Goal: Transaction & Acquisition: Register for event/course

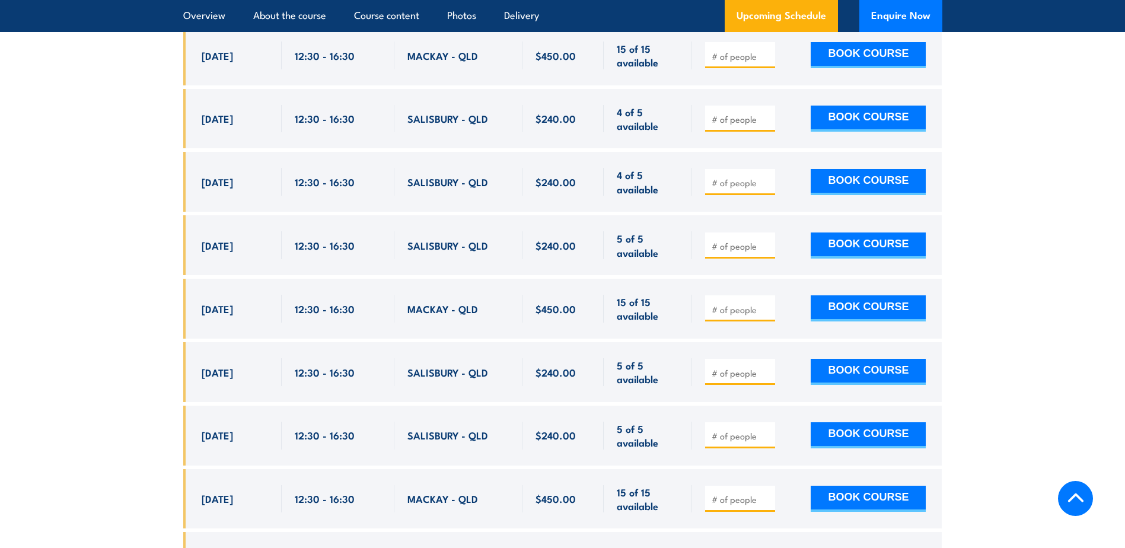
click at [211, 238] on span "[DATE]" at bounding box center [217, 245] width 31 height 14
click at [645, 231] on span "5 of 5 available" at bounding box center [648, 245] width 62 height 28
click at [750, 240] on input "number" at bounding box center [741, 246] width 59 height 12
click at [764, 240] on input "1" at bounding box center [741, 246] width 59 height 12
type input "2"
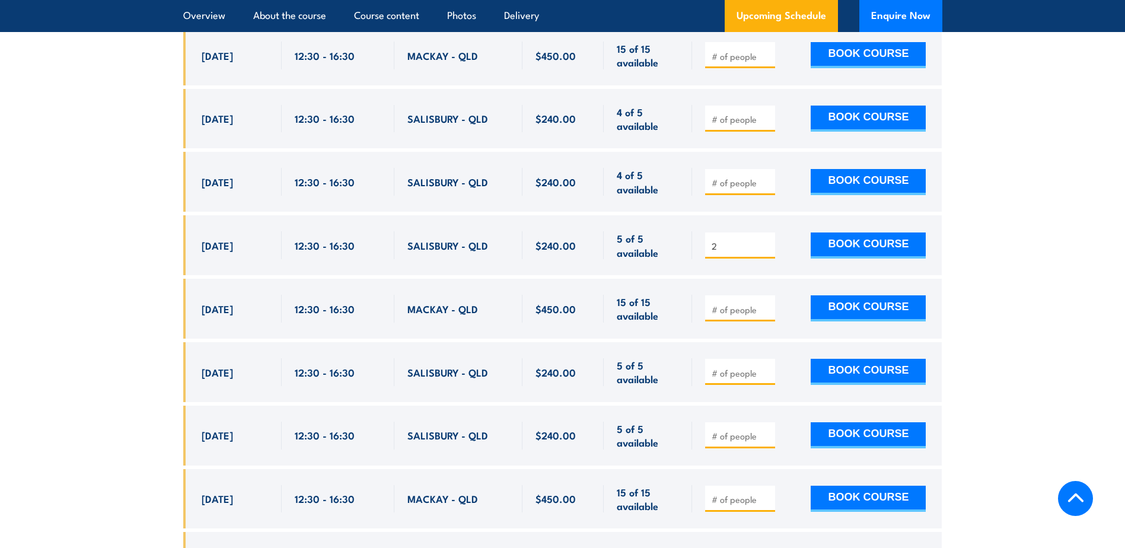
click at [764, 240] on input "2" at bounding box center [741, 246] width 59 height 12
click at [865, 233] on button "BOOK COURSE" at bounding box center [868, 246] width 115 height 26
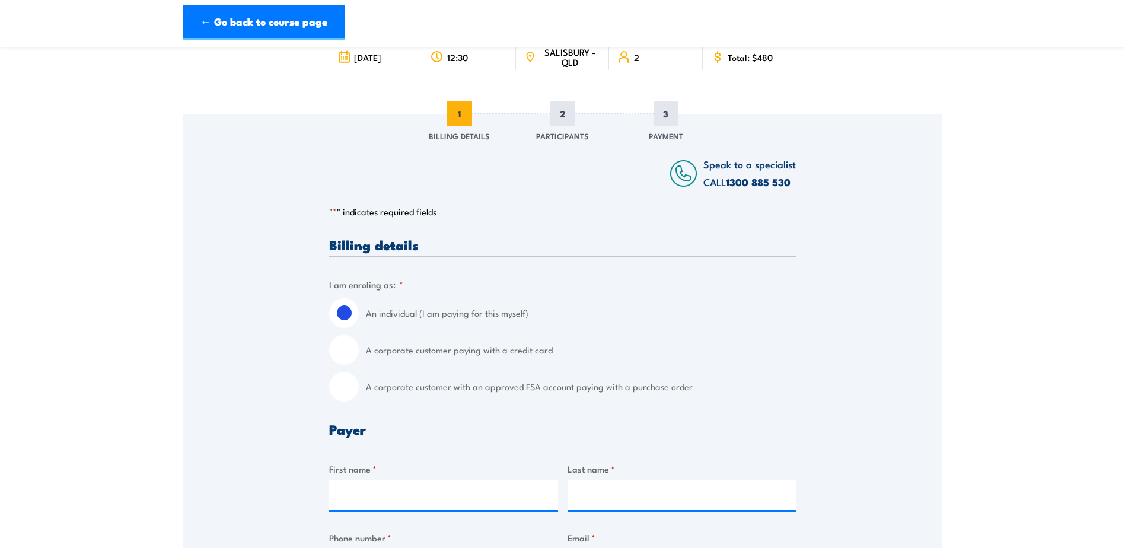
scroll to position [119, 0]
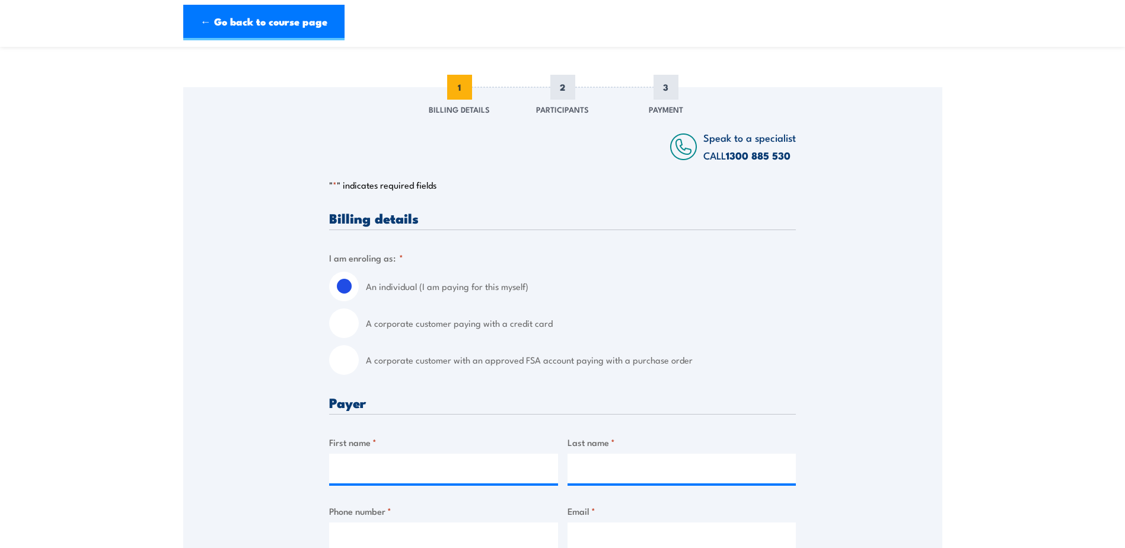
click at [388, 324] on label "A corporate customer paying with a credit card" at bounding box center [581, 323] width 430 height 30
click at [359, 324] on input "A corporate customer paying with a credit card" at bounding box center [344, 323] width 30 height 30
radio input "true"
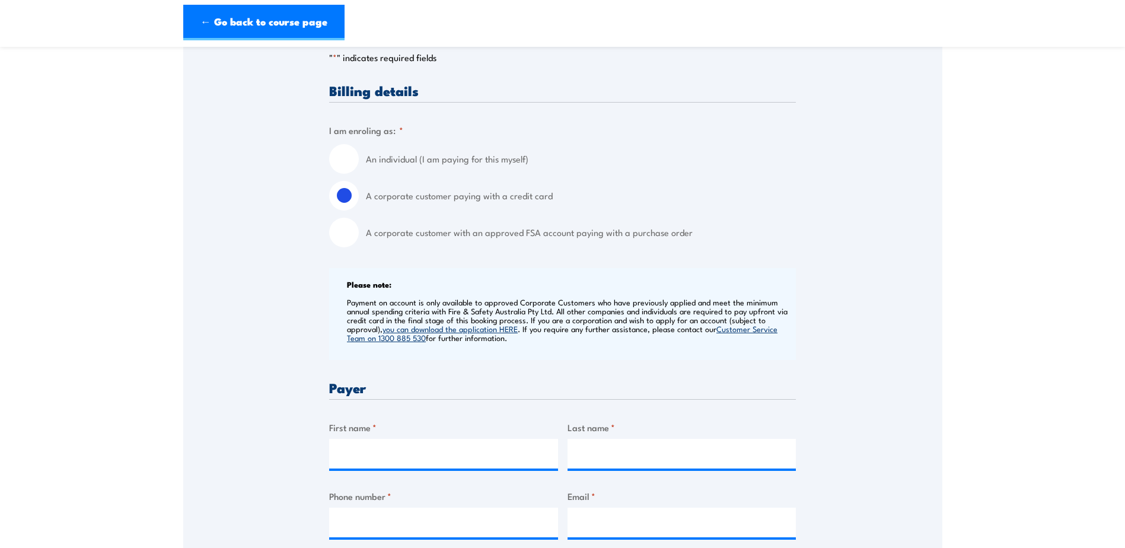
scroll to position [297, 0]
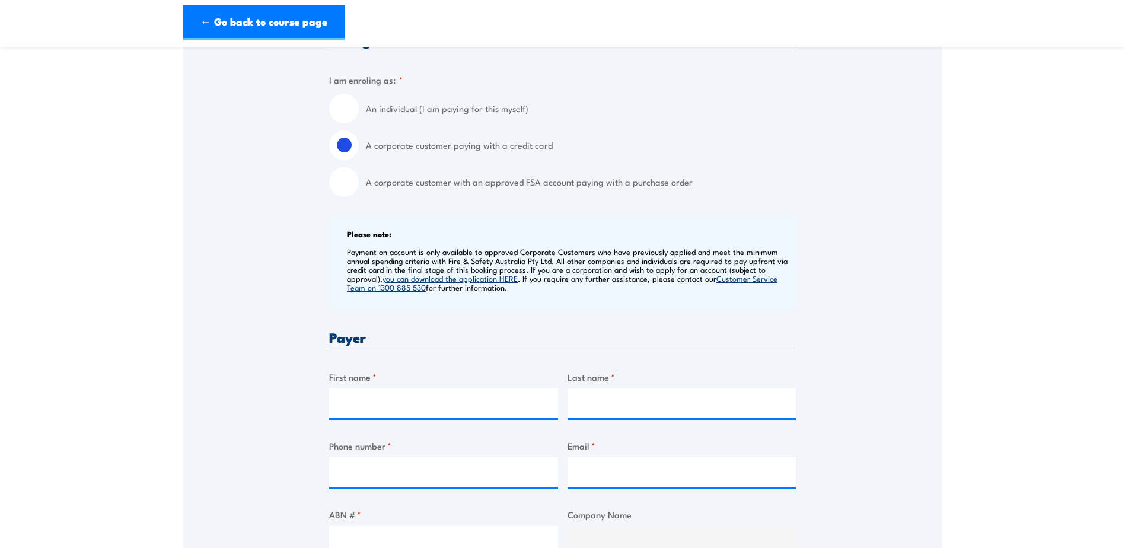
click at [342, 370] on label "First name *" at bounding box center [443, 377] width 229 height 14
click at [342, 389] on input "First name *" at bounding box center [443, 404] width 229 height 30
type input "Tia"
type input "Kaden"
type input "0421843310"
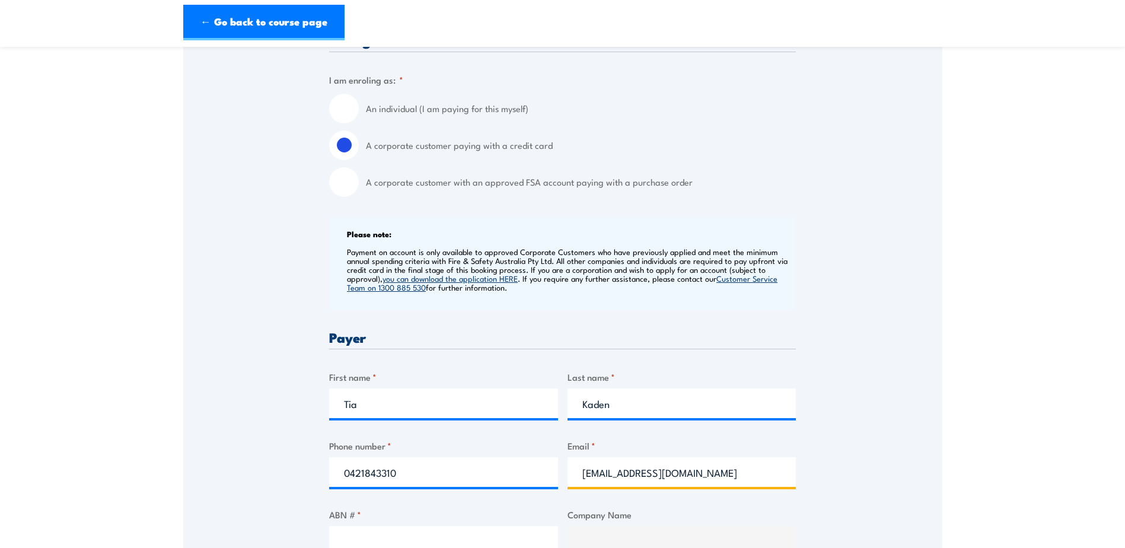
type input "tia.kaden@ybb.com.au"
click at [861, 211] on div "Speak to a specialist CALL 1300 885 530 CALL 1300 885 530 " * " indicates requi…" at bounding box center [562, 548] width 759 height 1279
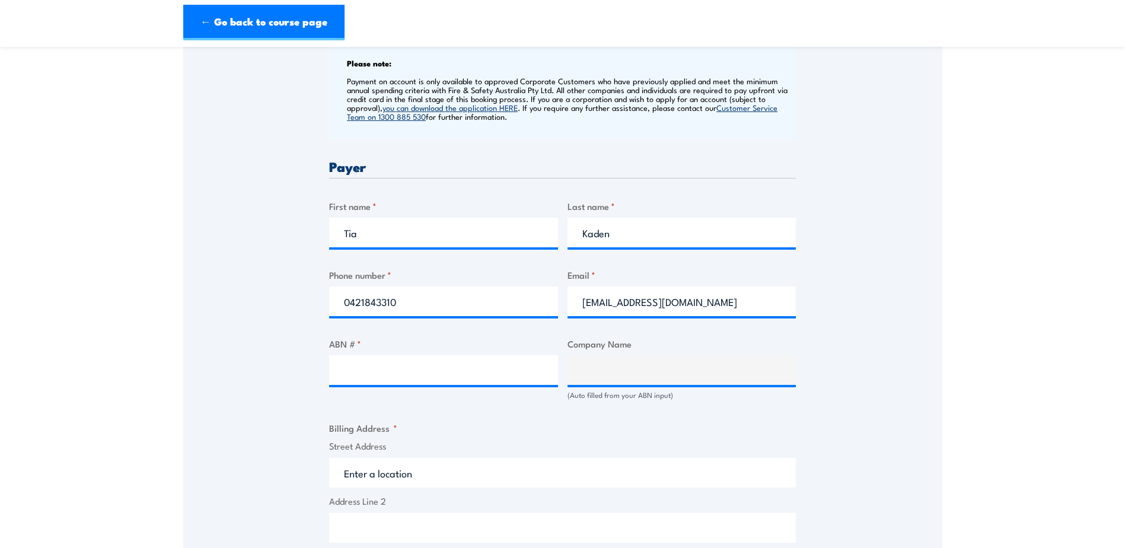
scroll to position [534, 0]
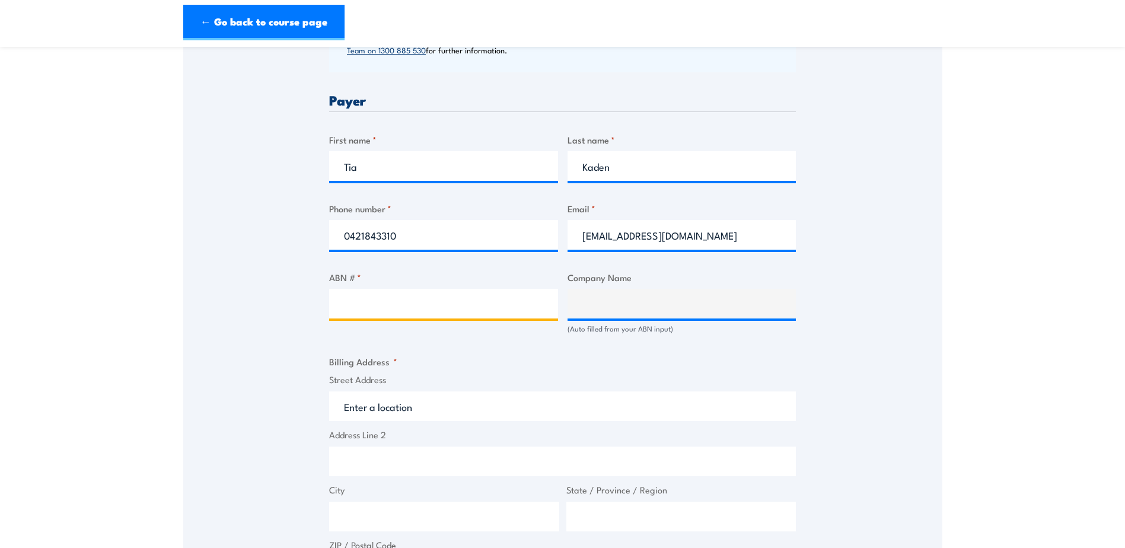
click at [393, 301] on input "ABN # *" at bounding box center [443, 304] width 229 height 30
drag, startPoint x: 377, startPoint y: 299, endPoint x: 369, endPoint y: 311, distance: 14.5
click at [377, 299] on input "ABN # *" at bounding box center [443, 304] width 229 height 30
click at [377, 304] on input "ABN # *" at bounding box center [443, 304] width 229 height 30
click at [369, 311] on input "ABN # *" at bounding box center [443, 304] width 229 height 30
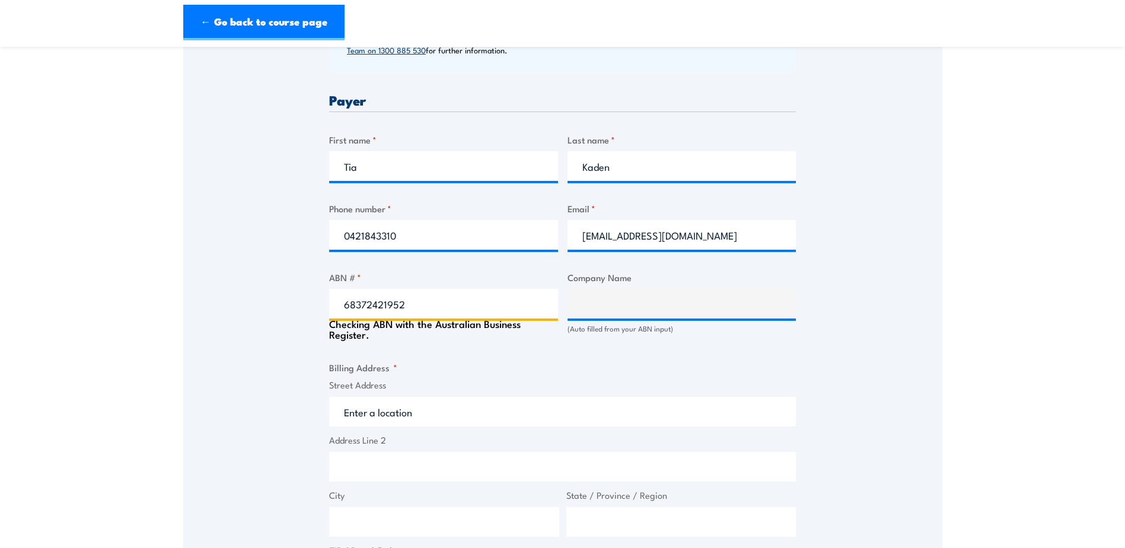
type input "68372421952"
type input "YULU-BURRI-BA ABORIGINAL CORPORATION FOR COMMUNITY HEALTH"
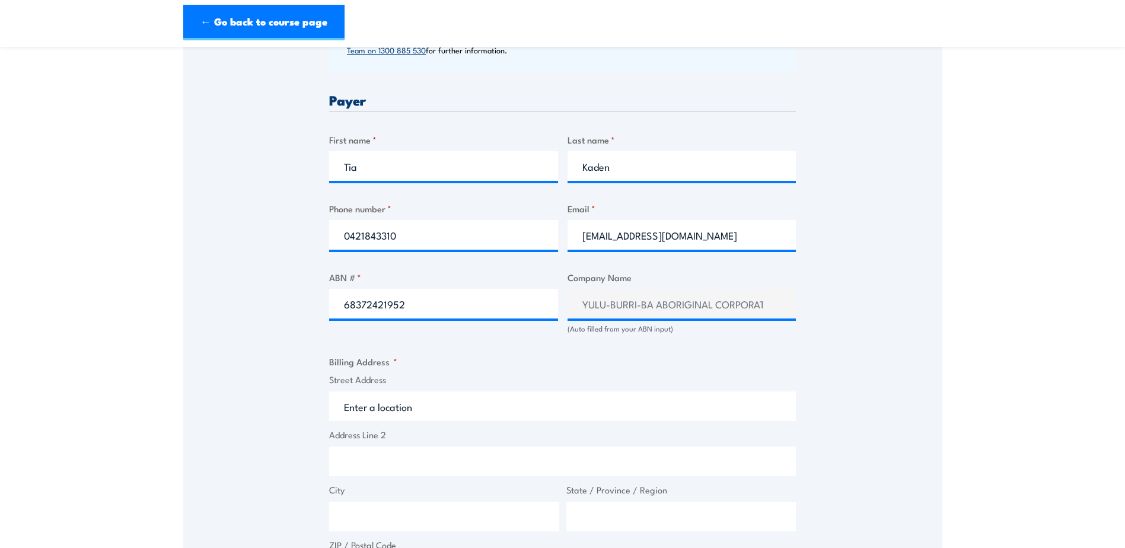
click at [893, 343] on div "Speak to a specialist CALL 1300 885 530 CALL 1300 885 530 " * " indicates requi…" at bounding box center [562, 311] width 759 height 1279
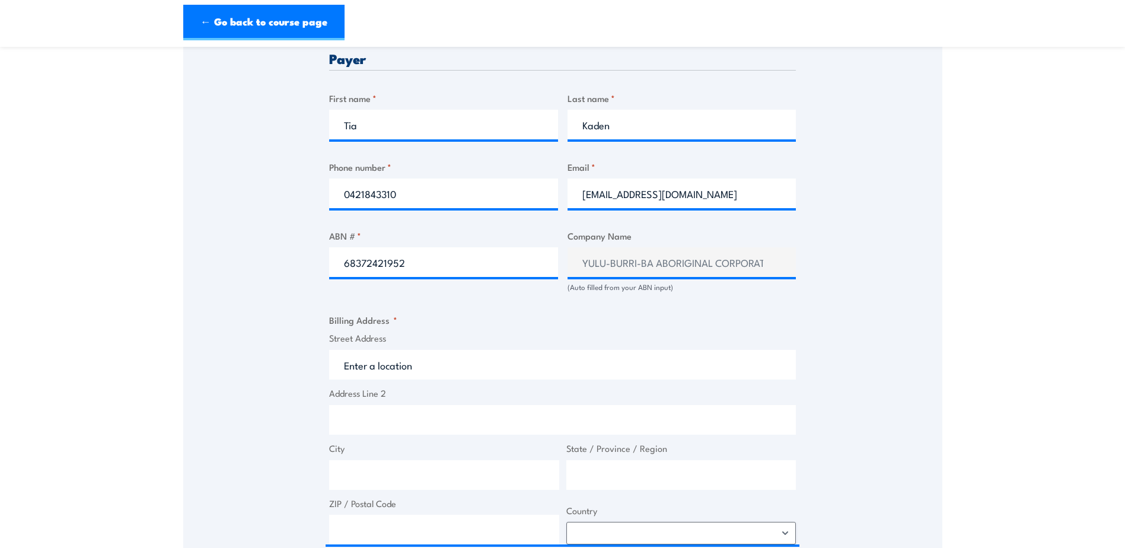
scroll to position [593, 0]
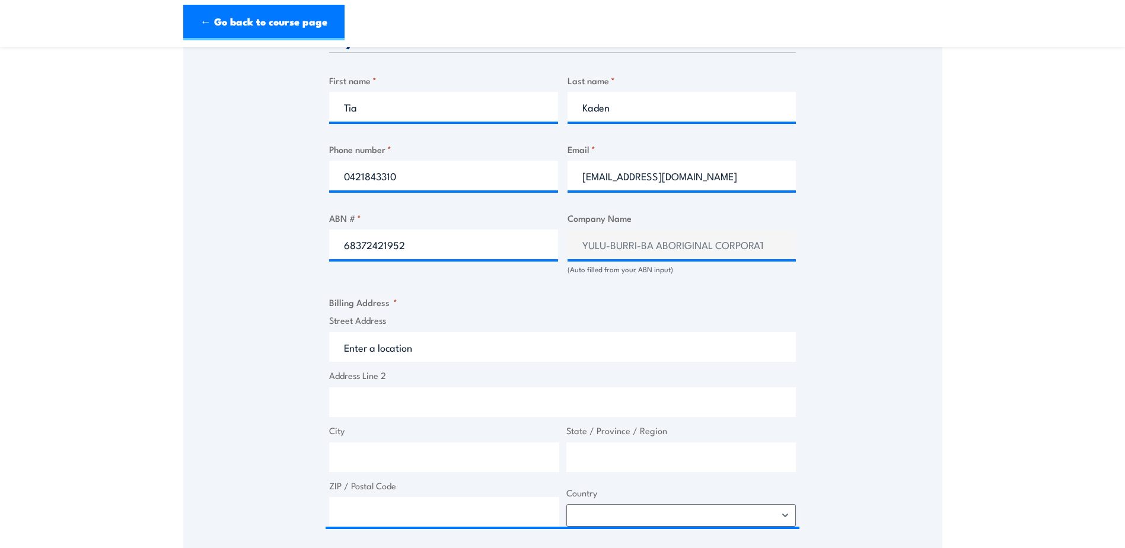
click at [386, 329] on span "Street Address" at bounding box center [563, 338] width 474 height 48
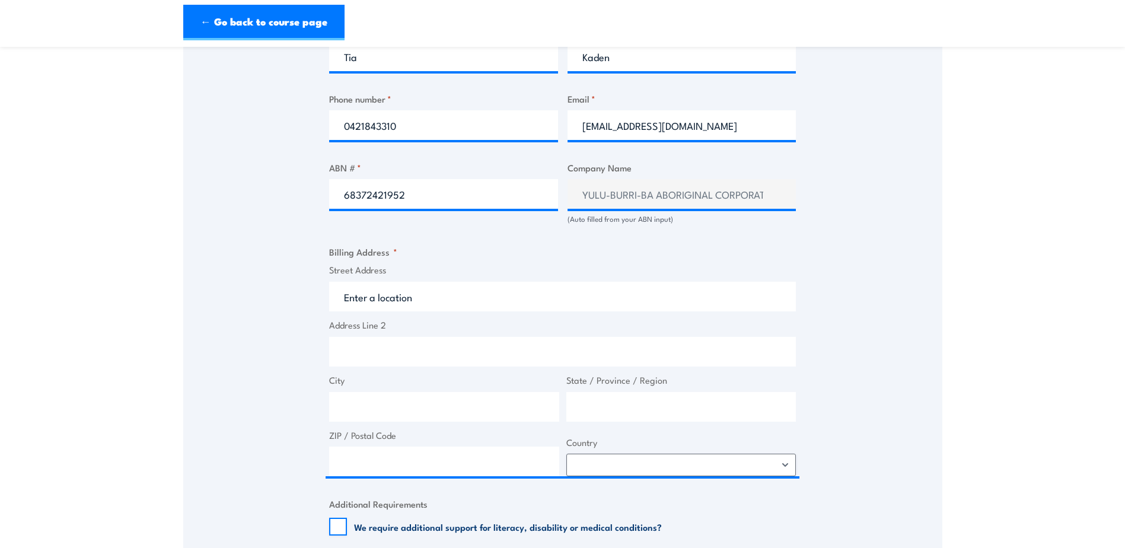
scroll to position [771, 0]
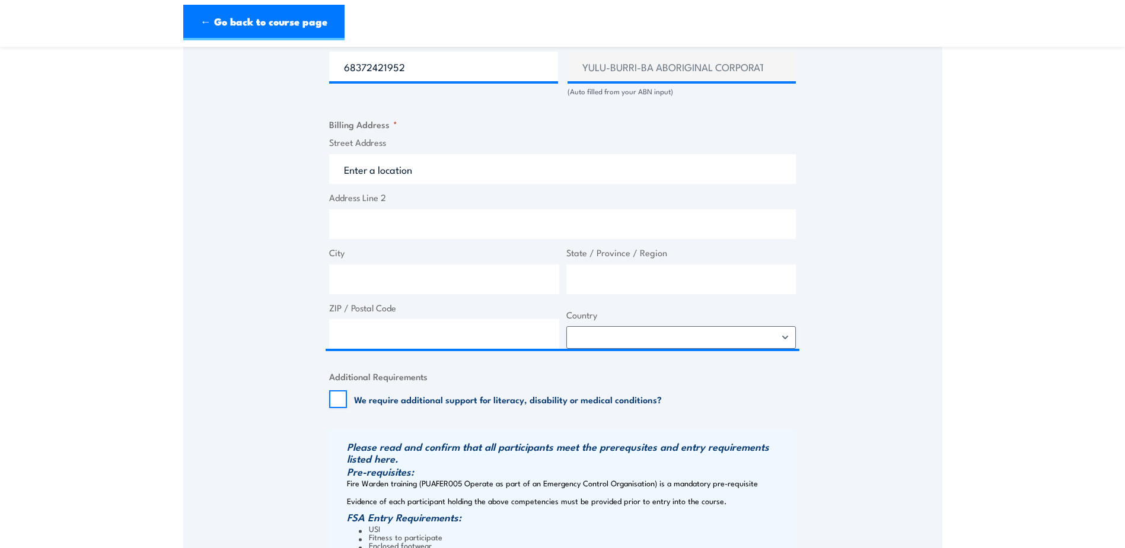
click at [402, 143] on label "Street Address" at bounding box center [562, 143] width 467 height 14
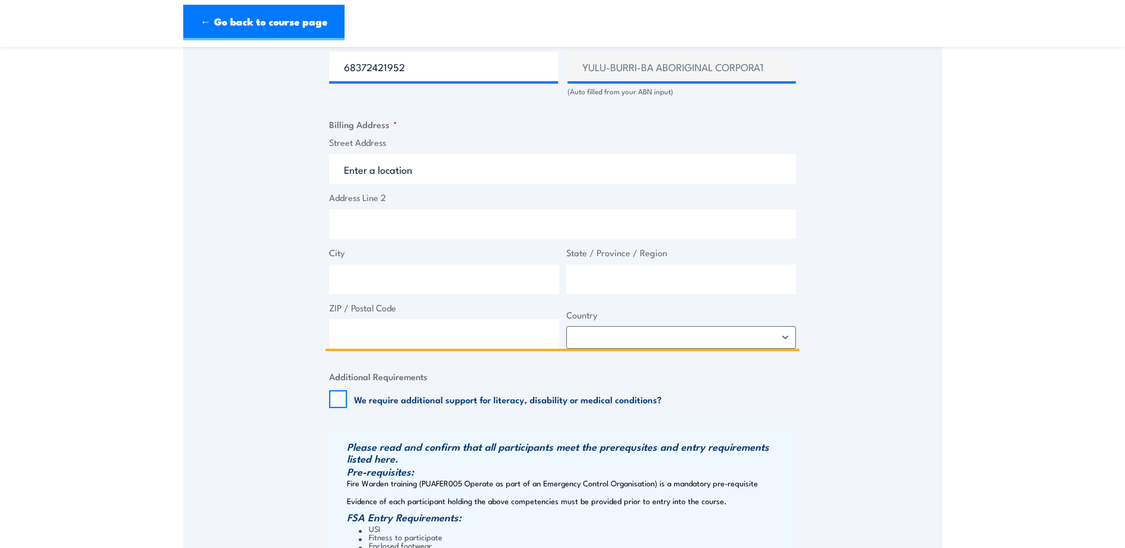
click at [402, 154] on input "Street Address" at bounding box center [562, 169] width 467 height 30
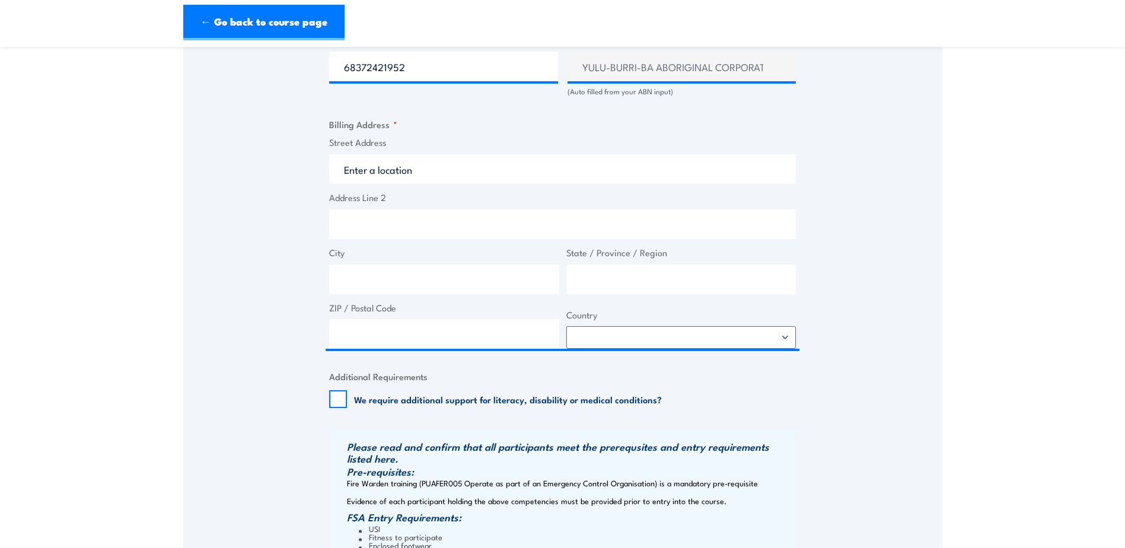
click at [419, 124] on fieldset "Billing Address * Street Address Address Line 2 City State / Province / Region …" at bounding box center [562, 232] width 467 height 231
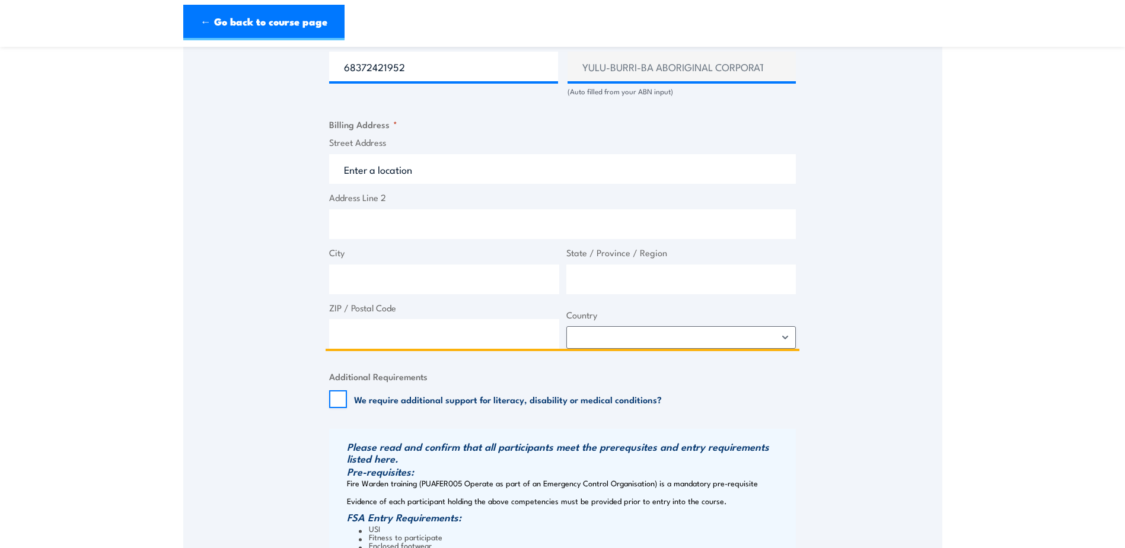
click at [367, 169] on input "Street Address" at bounding box center [562, 169] width 467 height 30
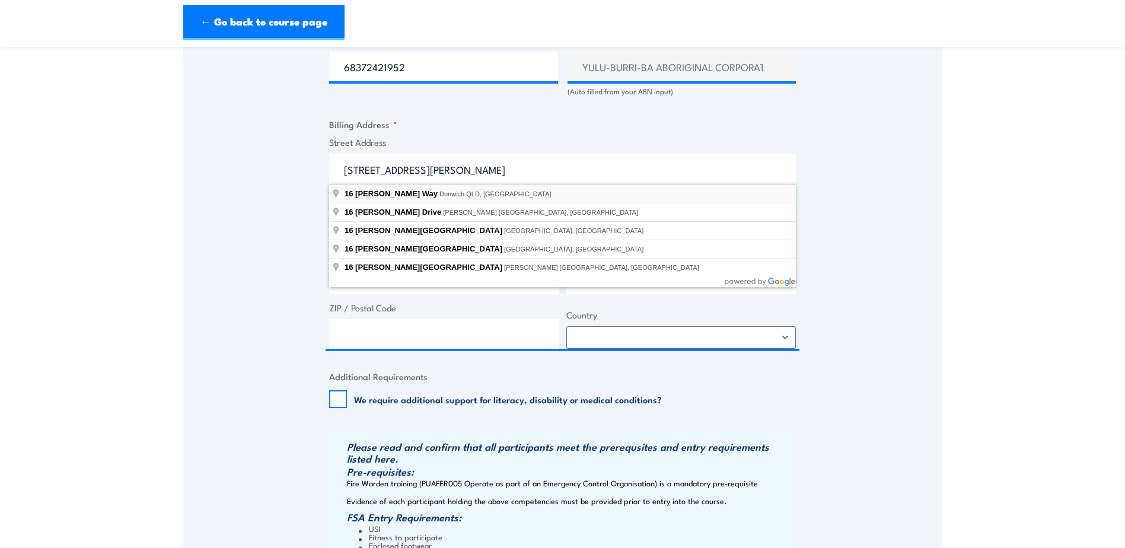
type input "16 Dickson Way, Dunwich QLD, Australia"
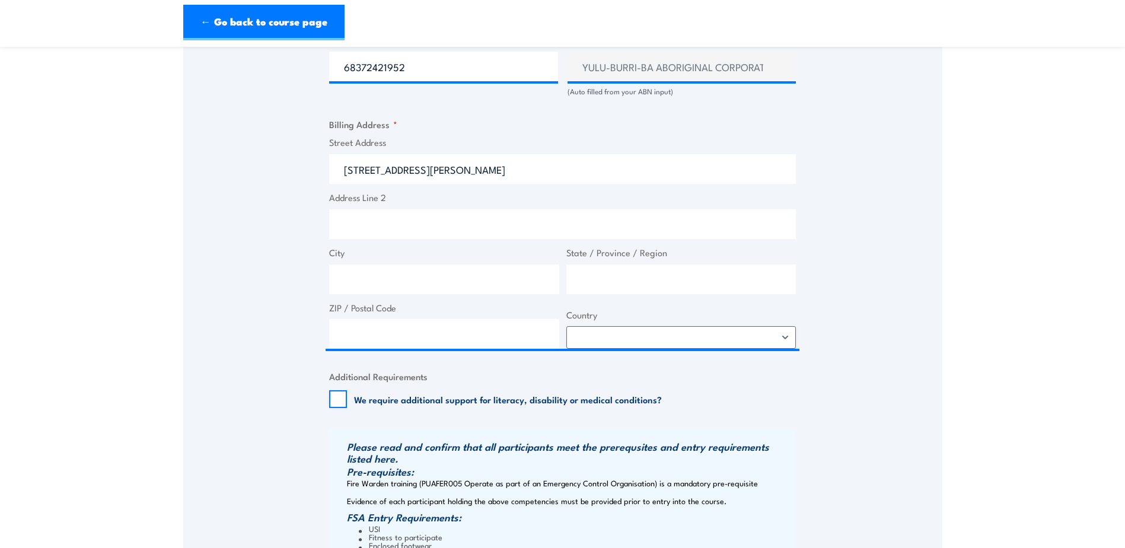
type input "16 Dickson Way"
type input "Dunwich"
type input "Queensland"
type input "4183"
select select "Australia"
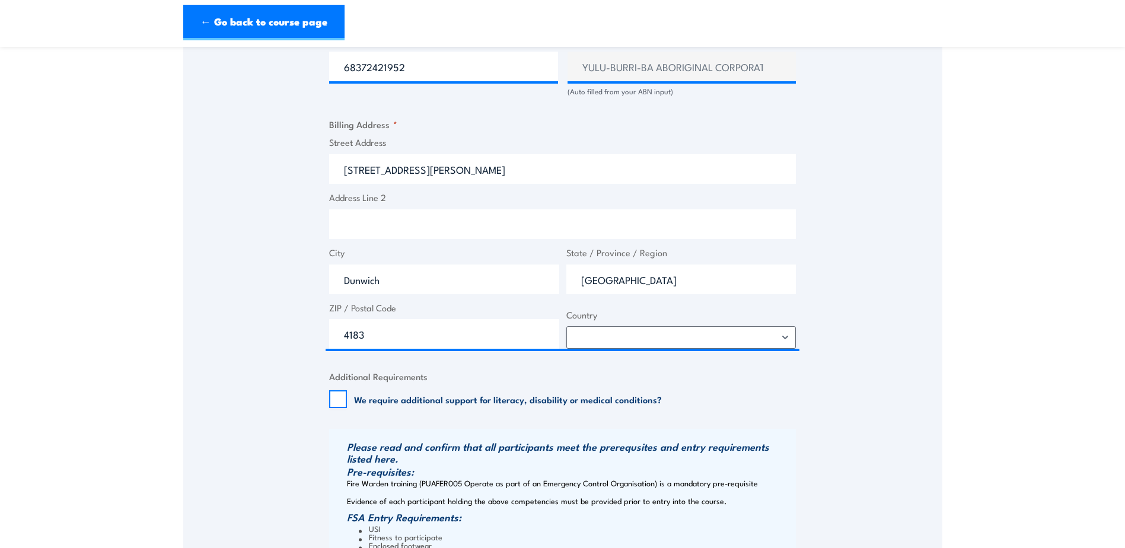
click at [920, 333] on div "Speak to a specialist CALL 1300 885 530 CALL 1300 885 530 " * " indicates requi…" at bounding box center [562, 74] width 759 height 1279
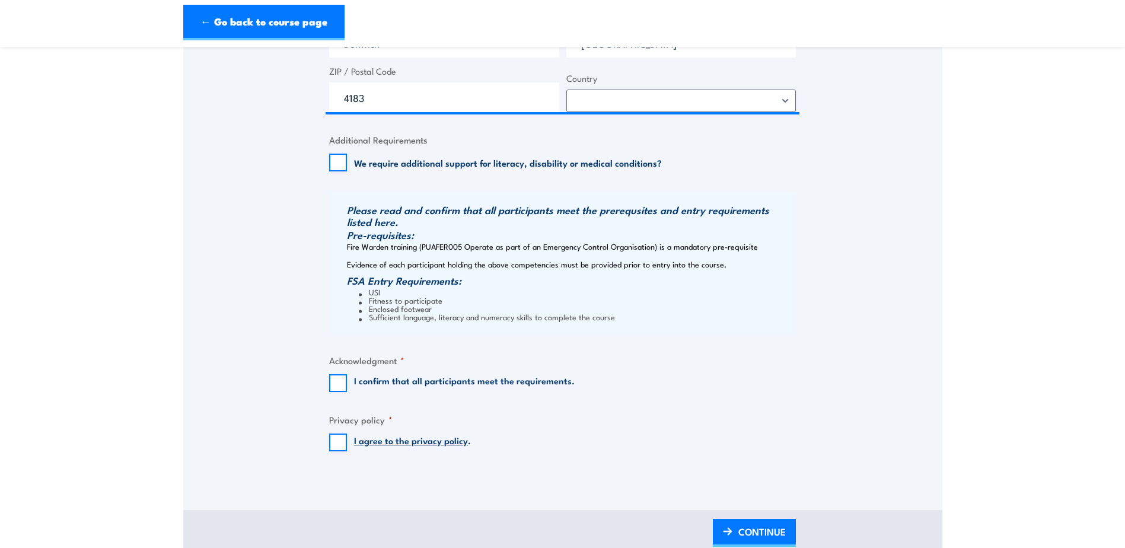
scroll to position [1008, 0]
click at [395, 244] on div "Please read and confirm that all participants meet the prerequsites and entry r…" at bounding box center [562, 262] width 467 height 141
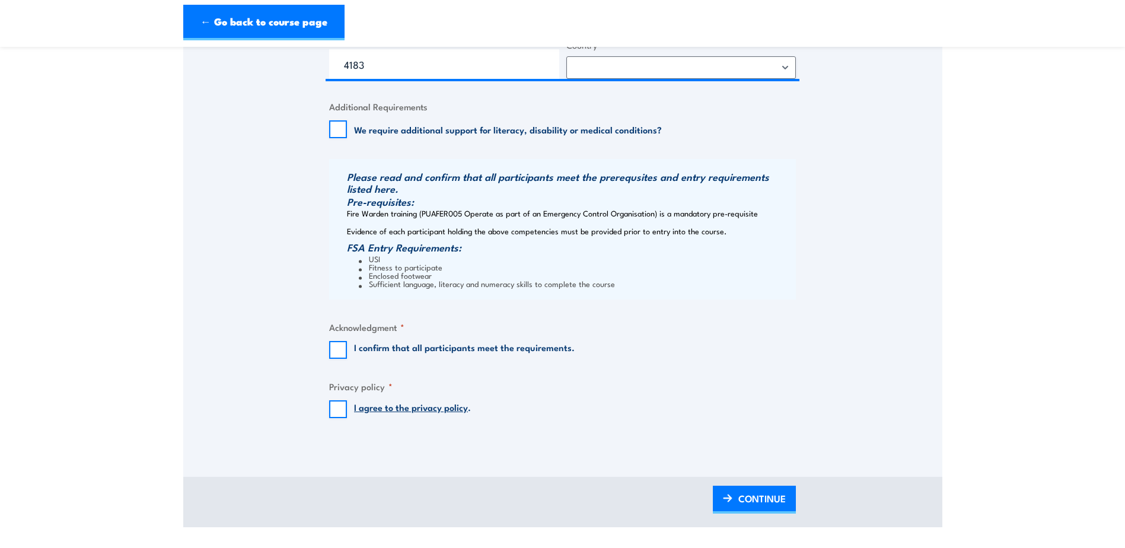
scroll to position [1068, 0]
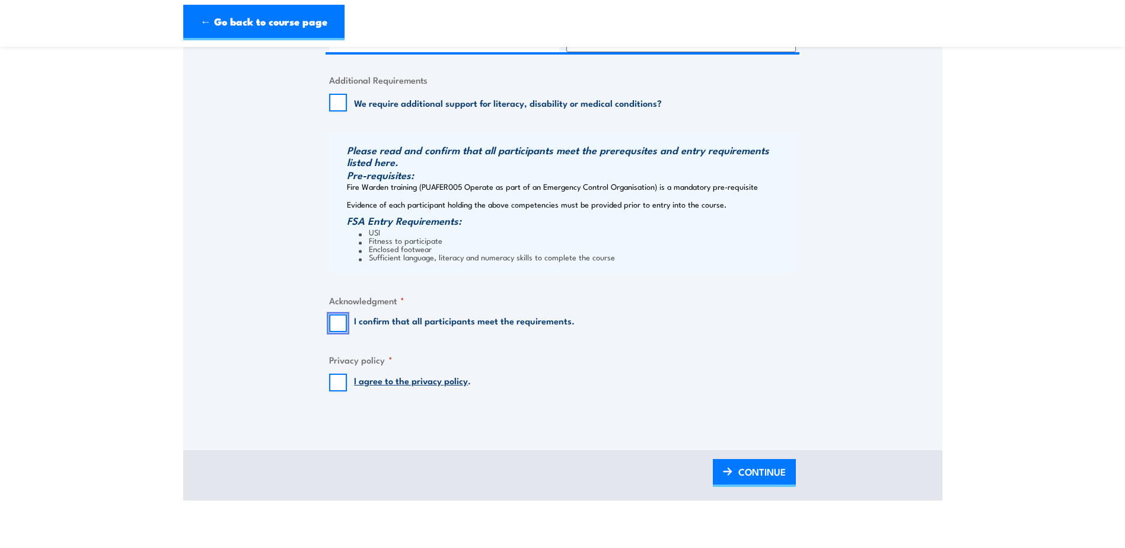
click at [344, 322] on input "I confirm that all participants meet the requirements." at bounding box center [338, 323] width 18 height 18
checkbox input "true"
click at [333, 387] on input "I agree to the privacy policy ." at bounding box center [338, 383] width 18 height 18
checkbox input "true"
click at [763, 472] on span "CONTINUE" at bounding box center [762, 471] width 47 height 31
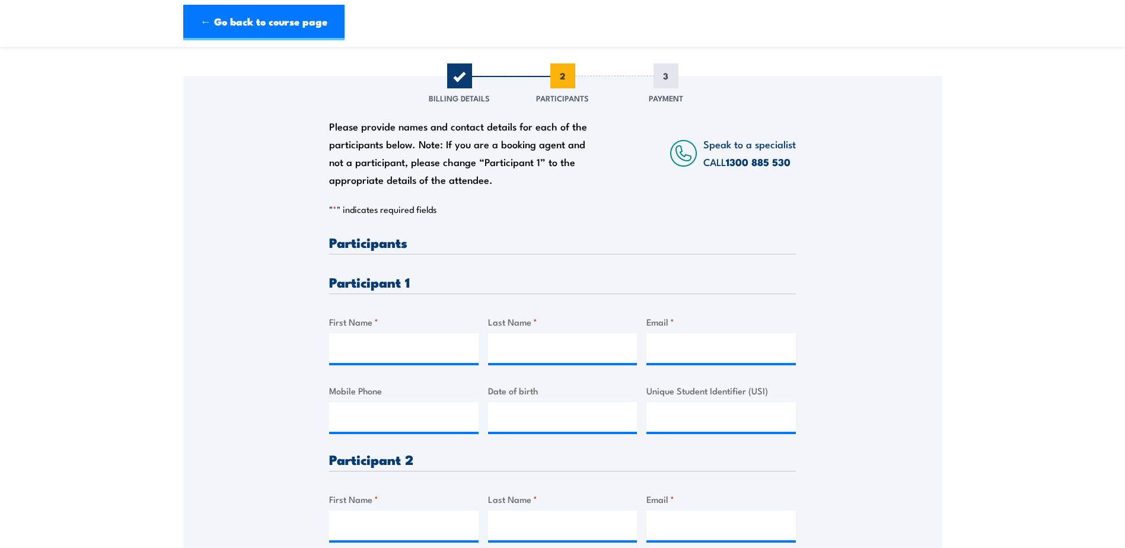
scroll to position [178, 0]
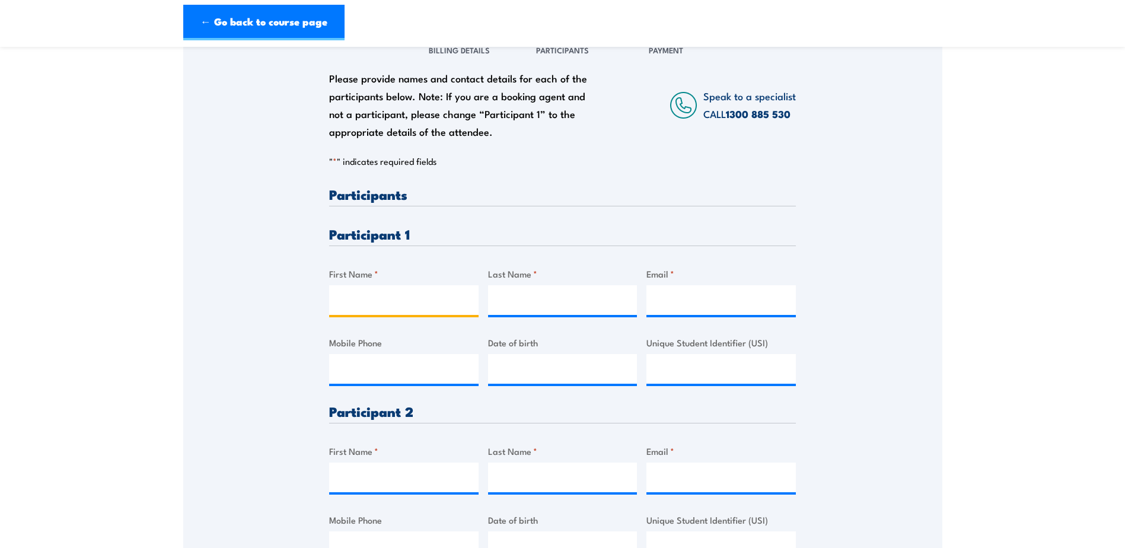
click at [353, 307] on input "First Name *" at bounding box center [403, 300] width 149 height 30
type input "Tia"
type input "Kaden"
click at [759, 310] on input "Email *" at bounding box center [721, 300] width 149 height 30
type input "tia.kaden@ybb.com.au"
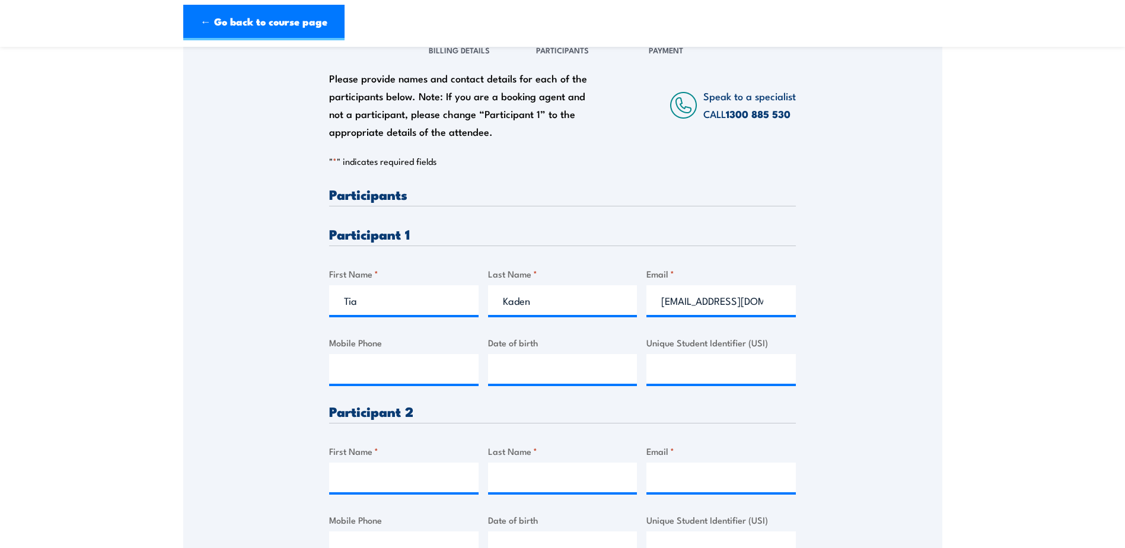
click at [905, 306] on div "Please provide names and contact details for each of the participants below. No…" at bounding box center [562, 307] width 759 height 559
click at [410, 377] on input "Mobile Phone" at bounding box center [403, 369] width 149 height 30
type input "0421843310"
type input "20/07/1989"
click at [129, 426] on section "Chief Fire Warden Training 4 November 2025 12:30 2" at bounding box center [562, 275] width 1125 height 789
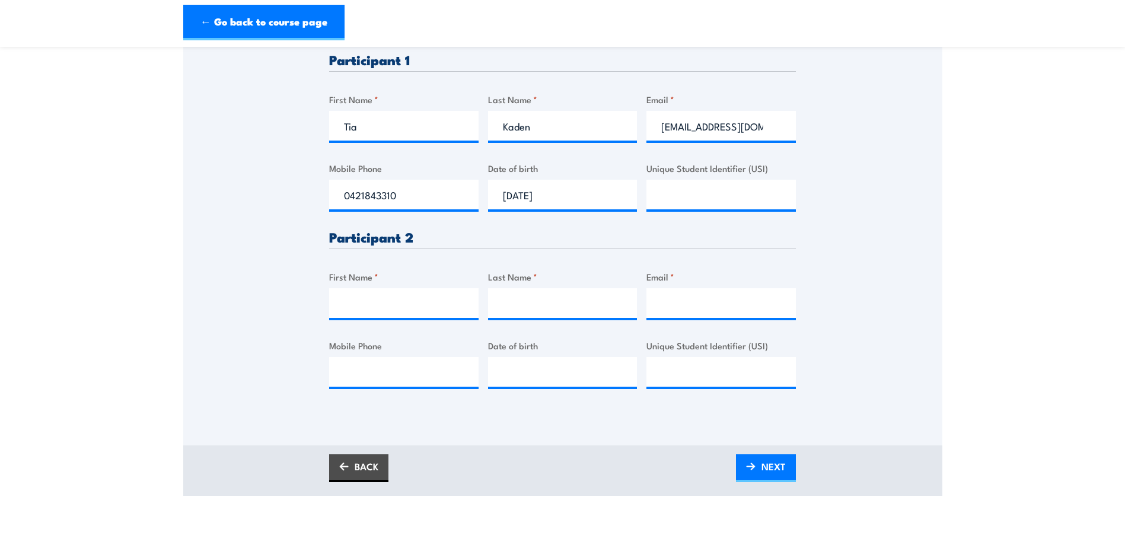
scroll to position [356, 0]
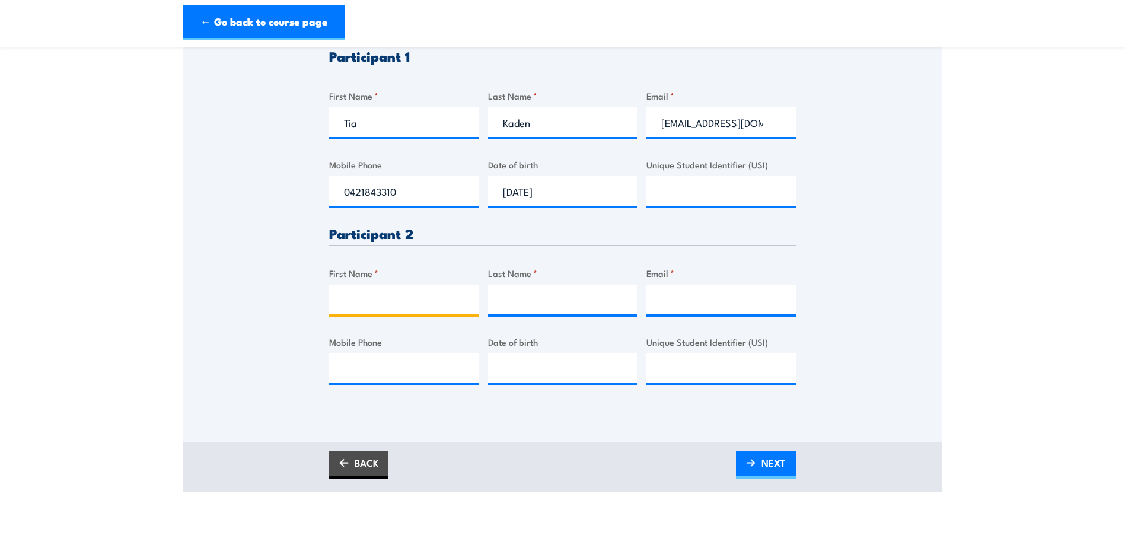
click at [367, 294] on input "First Name *" at bounding box center [403, 300] width 149 height 30
type input "Megan"
type input "Hammant"
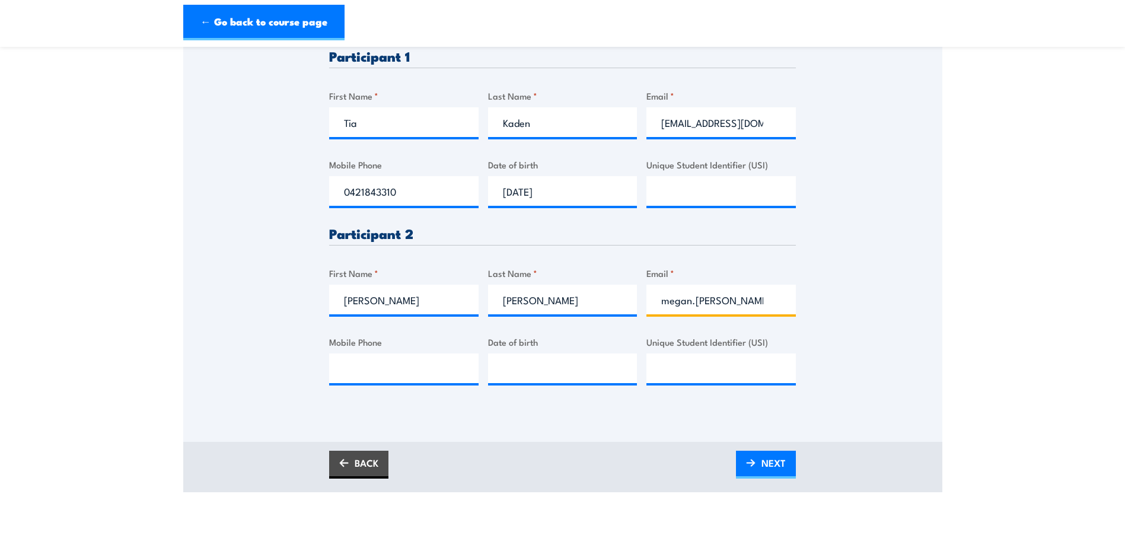
type input "megan.hammant"
type input "0421843310"
type input "__/__/____"
click at [553, 378] on input "__/__/____" at bounding box center [562, 369] width 149 height 30
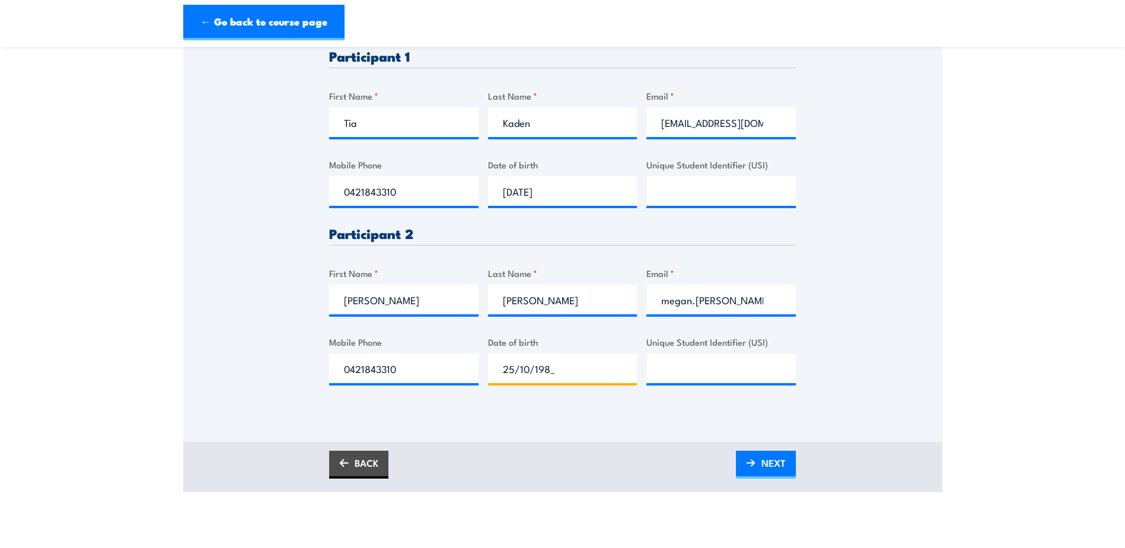
type input "25/10/1985"
click at [1070, 371] on section "Chief Fire Warden Training 4 November 2025 12:30 2" at bounding box center [562, 97] width 1125 height 789
click at [777, 466] on span "NEXT" at bounding box center [774, 462] width 24 height 31
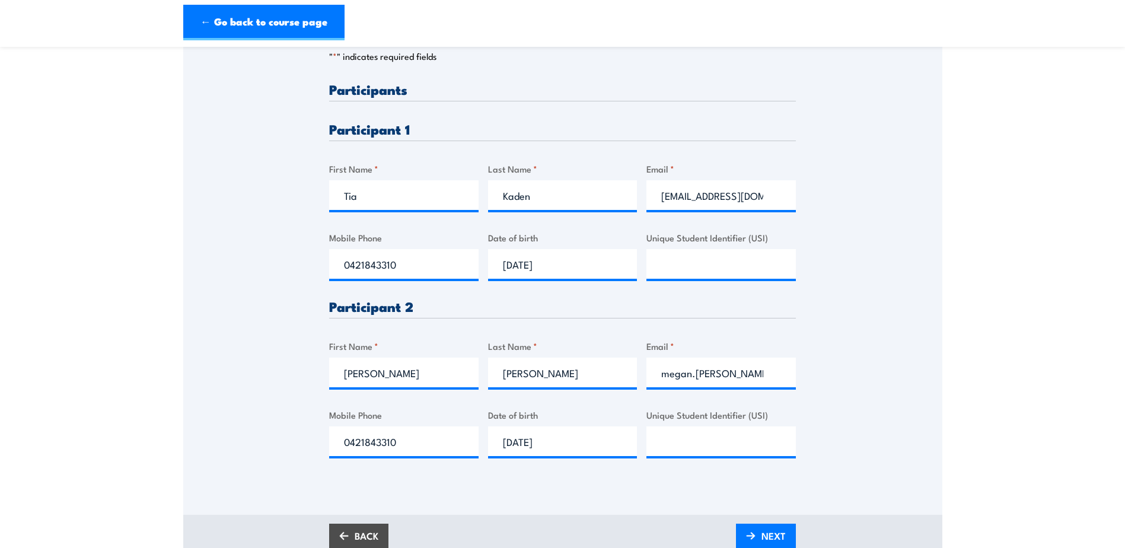
scroll to position [0, 0]
click at [117, 211] on section "Chief Fire Warden Training 4 November 2025 12:30 2" at bounding box center [562, 147] width 1125 height 835
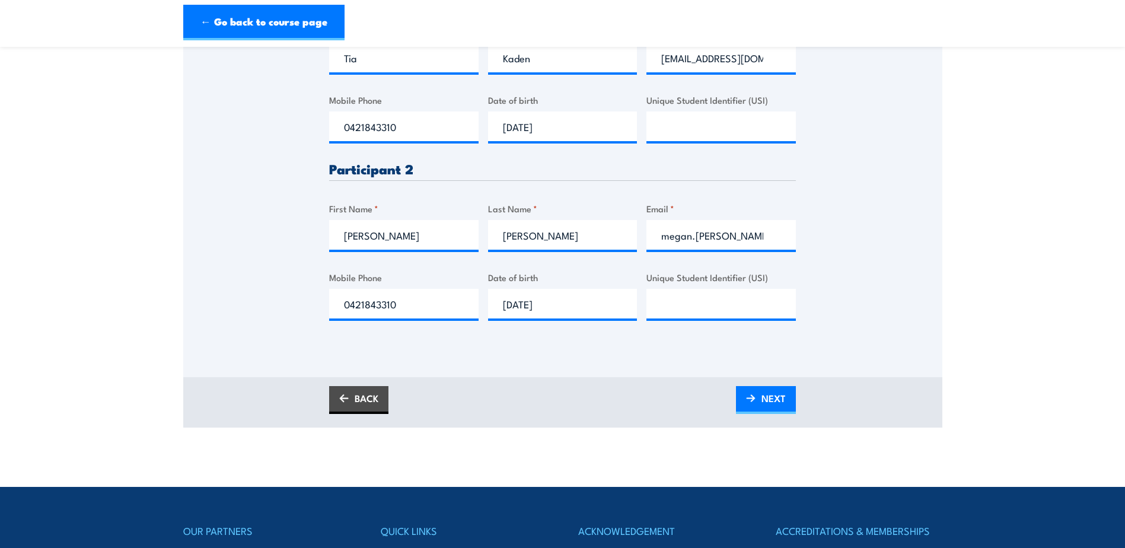
scroll to position [507, 0]
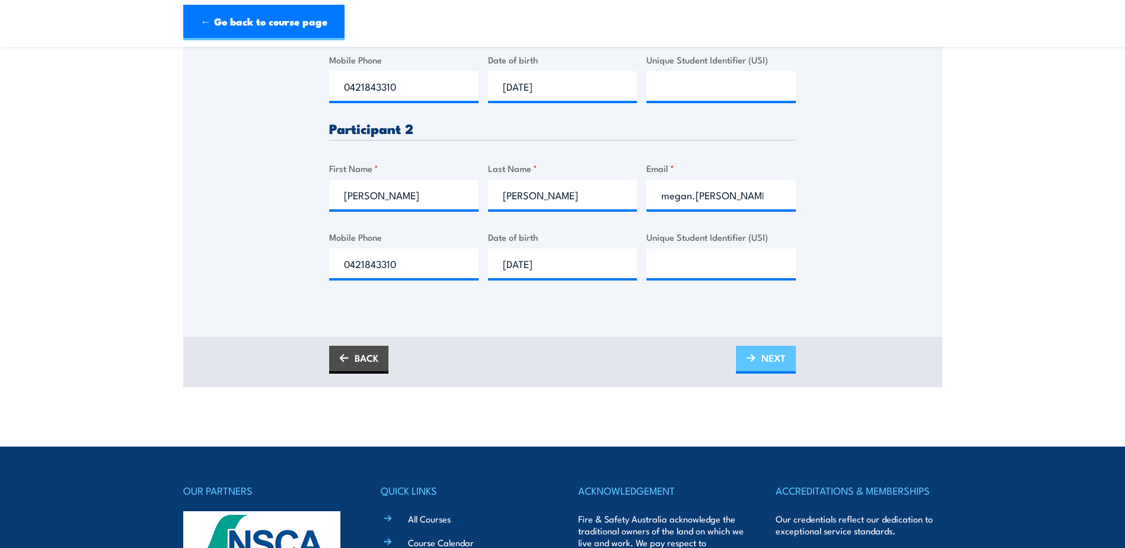
click at [791, 371] on link "NEXT" at bounding box center [766, 360] width 60 height 28
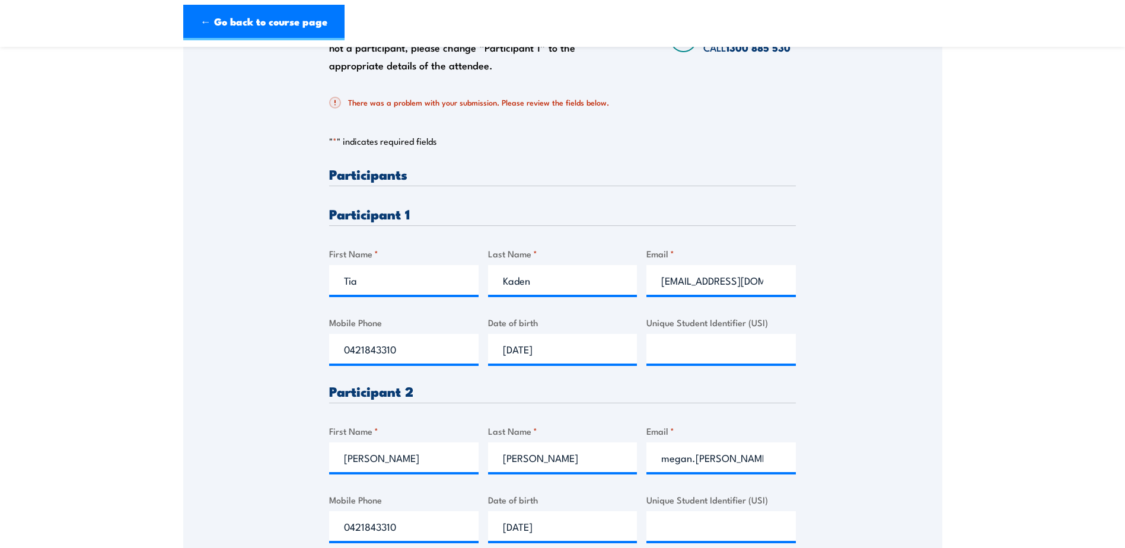
scroll to position [251, 0]
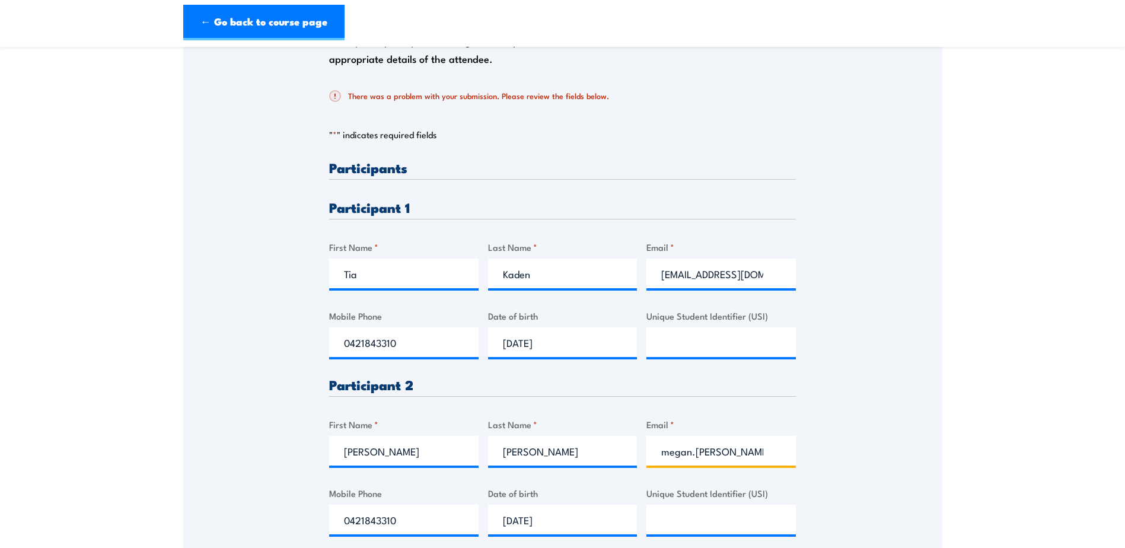
click at [757, 446] on input "megan.hammant" at bounding box center [721, 451] width 149 height 30
drag, startPoint x: 769, startPoint y: 269, endPoint x: 706, endPoint y: 278, distance: 62.8
click at [706, 278] on input "tia.kaden@ybb.com.au" at bounding box center [721, 274] width 149 height 30
click at [787, 456] on input "megan.hammant" at bounding box center [721, 451] width 149 height 30
paste input "@ybb.com.au"
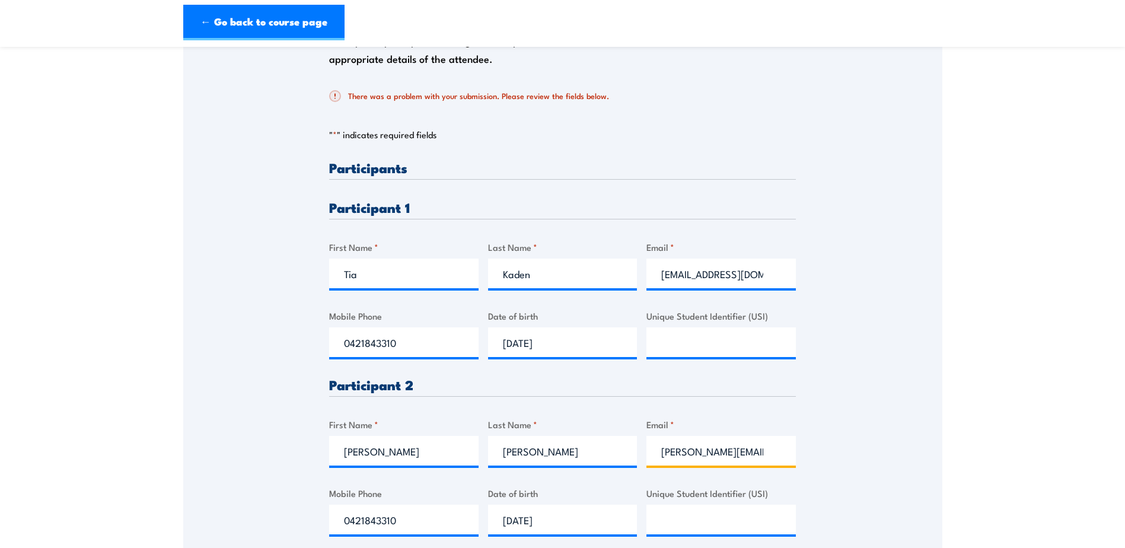
scroll to position [0, 33]
type input "megan.hammant@ybb.com.au"
click at [845, 443] on div "Please provide names and contact details for each of the participants below. No…" at bounding box center [562, 257] width 759 height 605
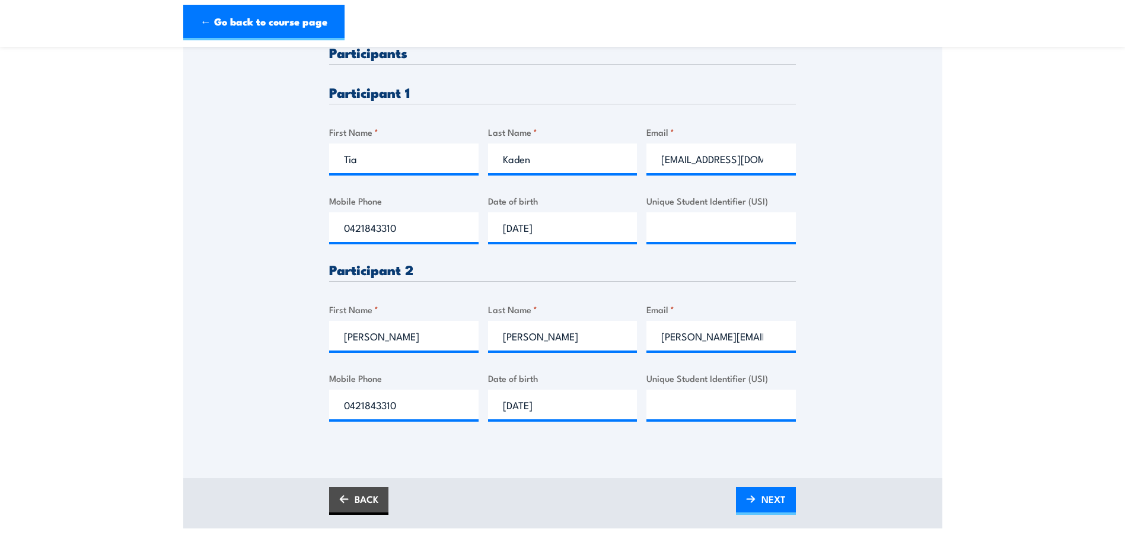
scroll to position [429, 0]
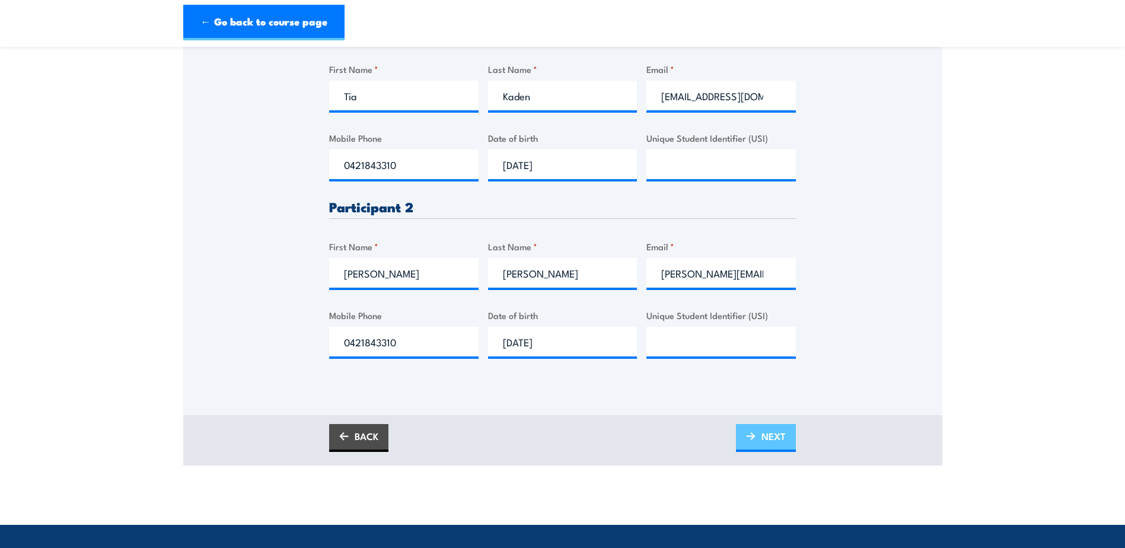
click at [774, 446] on span "NEXT" at bounding box center [774, 436] width 24 height 31
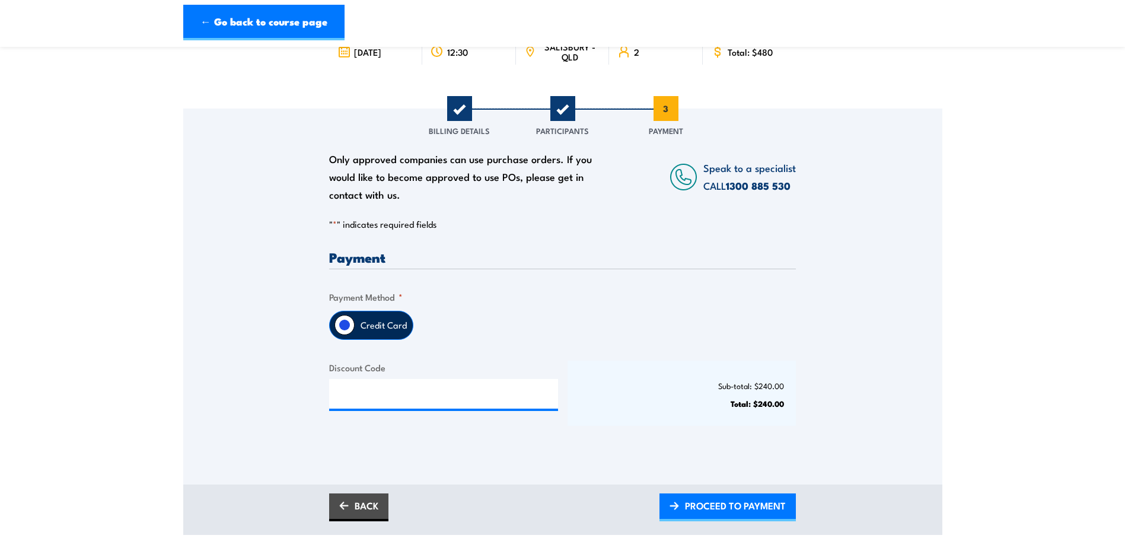
scroll to position [119, 0]
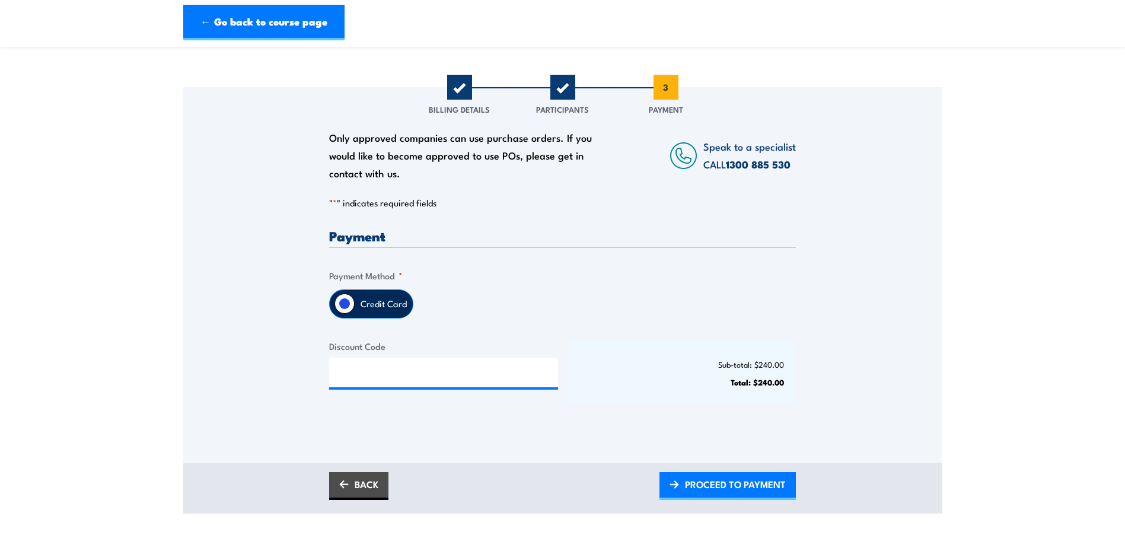
click at [357, 309] on label "Credit Card" at bounding box center [384, 304] width 58 height 28
click at [355, 309] on input "Credit Card" at bounding box center [345, 304] width 20 height 20
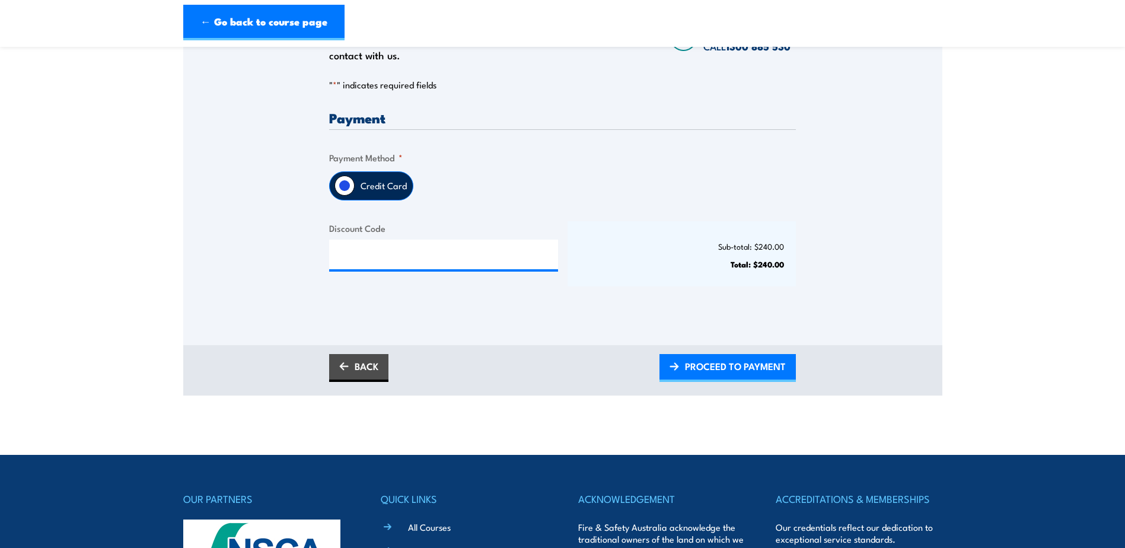
scroll to position [237, 0]
click at [416, 125] on div "Payment" at bounding box center [562, 119] width 467 height 19
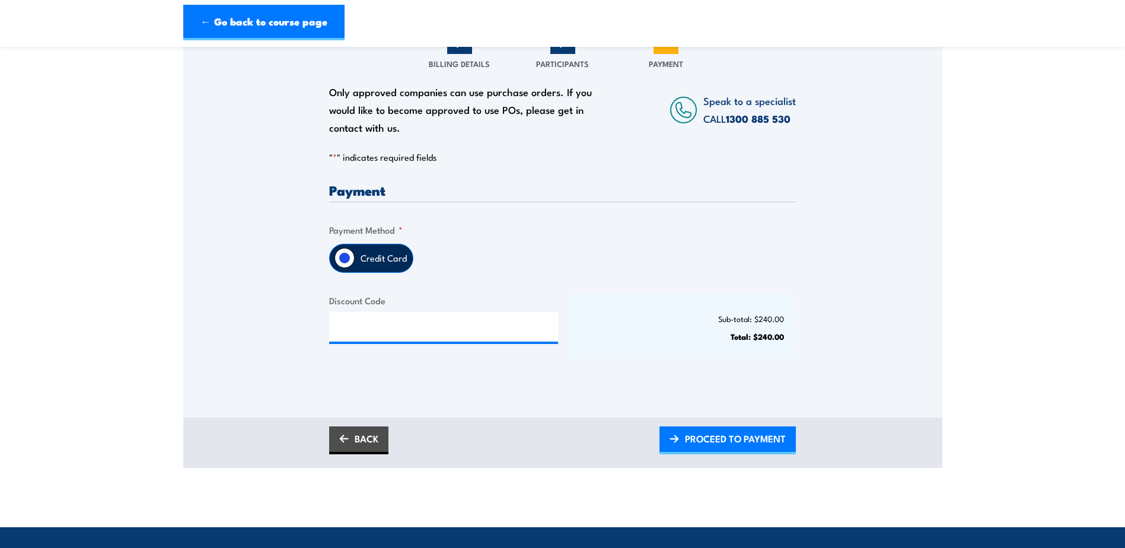
scroll to position [178, 0]
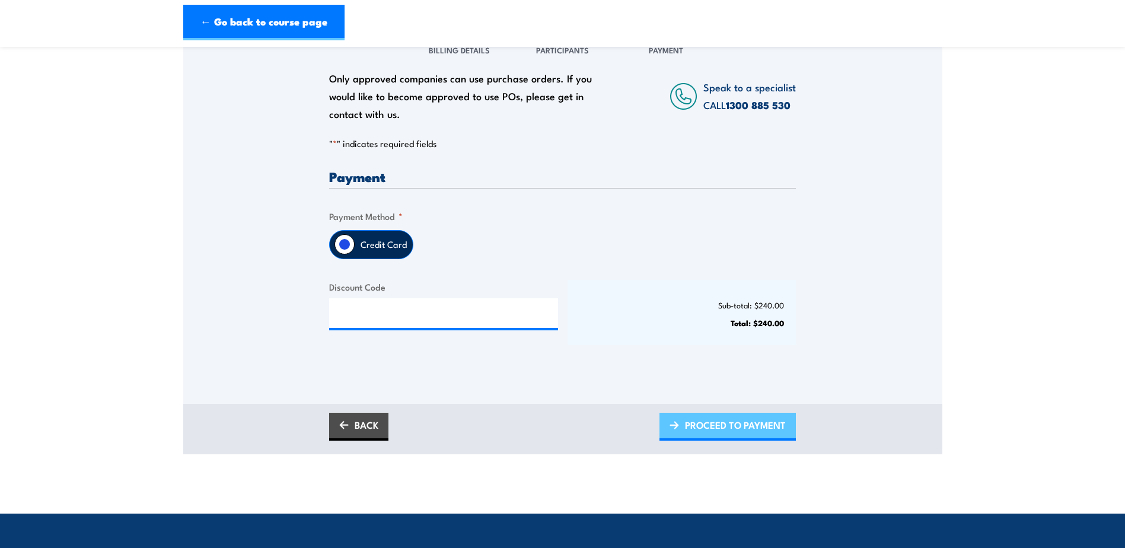
click at [744, 435] on span "PROCEED TO PAYMENT" at bounding box center [735, 424] width 101 height 31
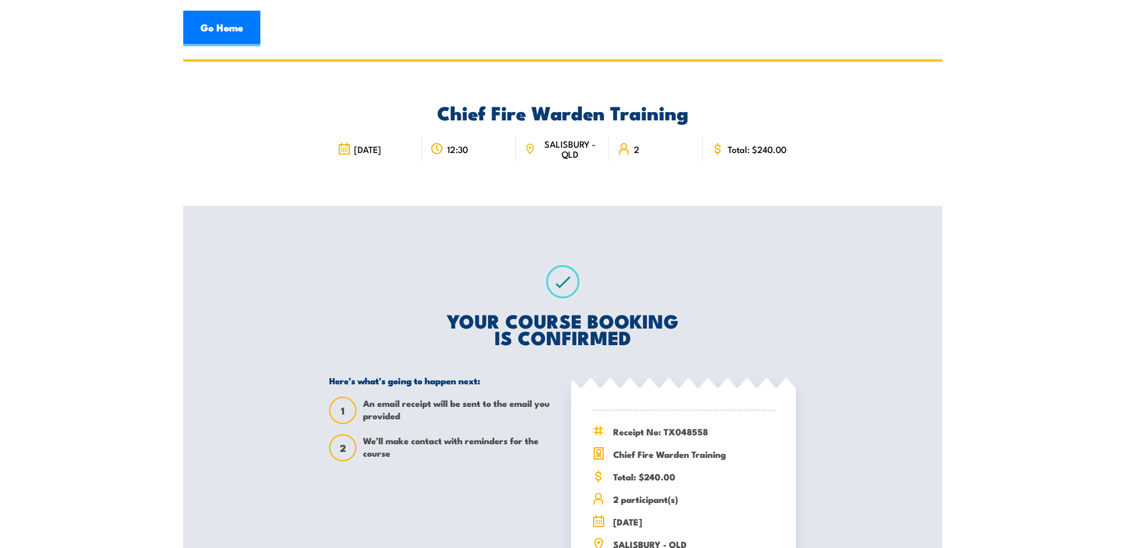
click at [559, 282] on icon at bounding box center [562, 281] width 33 height 33
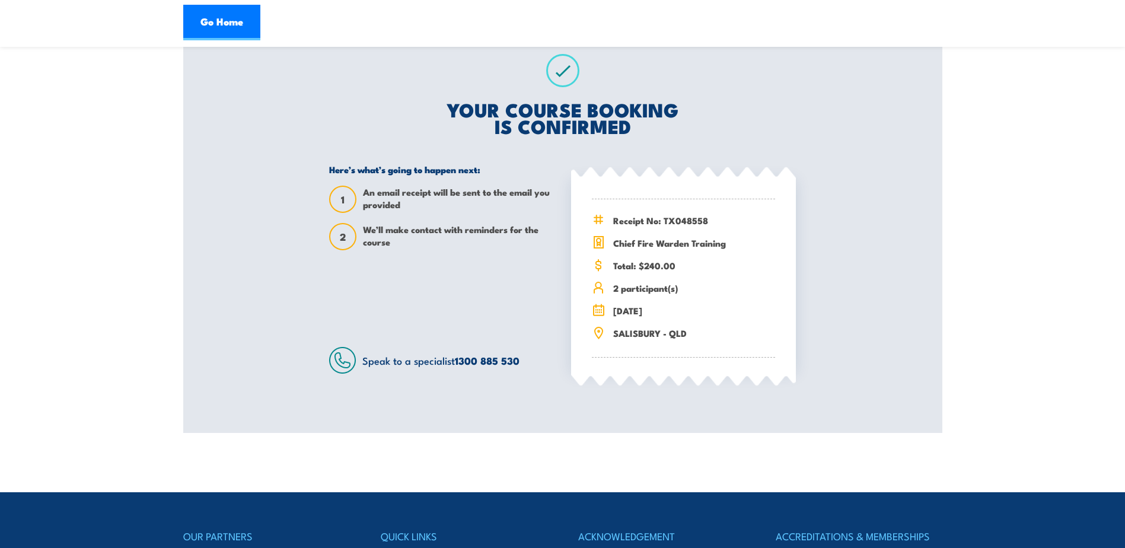
scroll to position [237, 0]
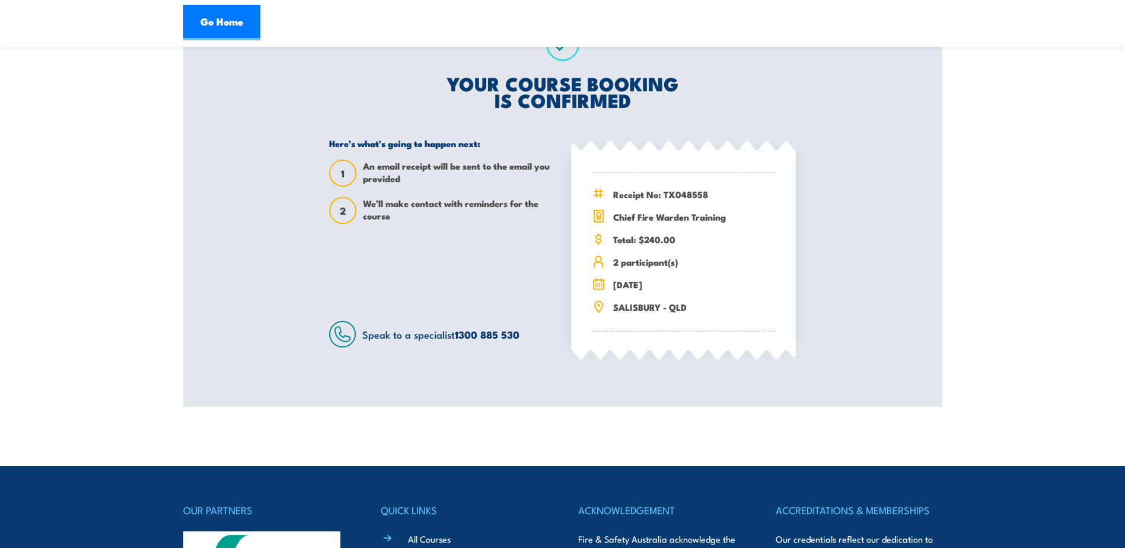
click at [163, 325] on section "Chief Fire Warden Training 4 November 2025 12:30 2" at bounding box center [562, 114] width 1125 height 585
click at [129, 301] on section "Chief Fire Warden Training 4 November 2025 12:30 2" at bounding box center [562, 114] width 1125 height 585
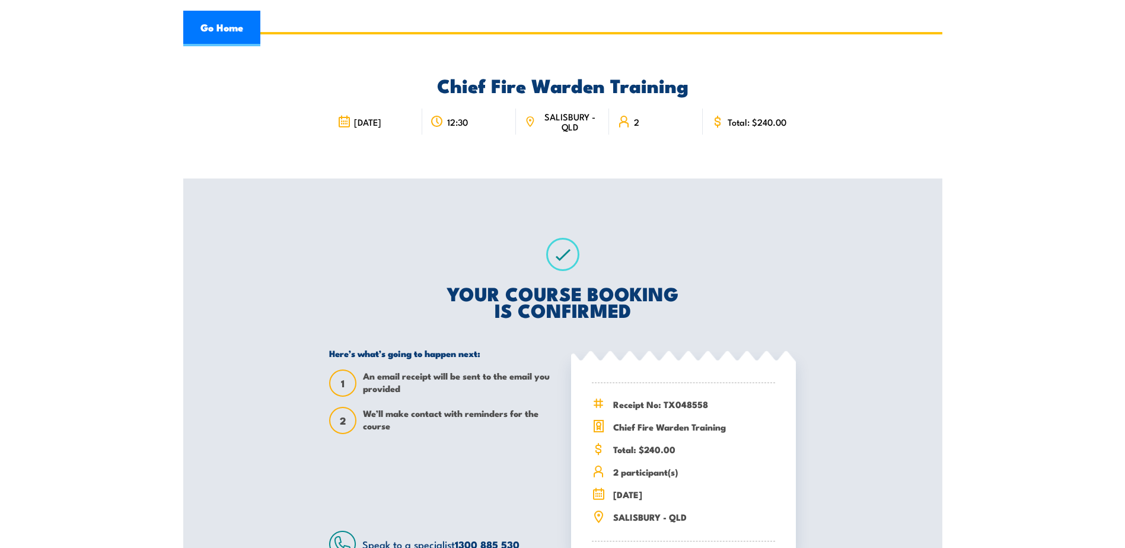
scroll to position [0, 0]
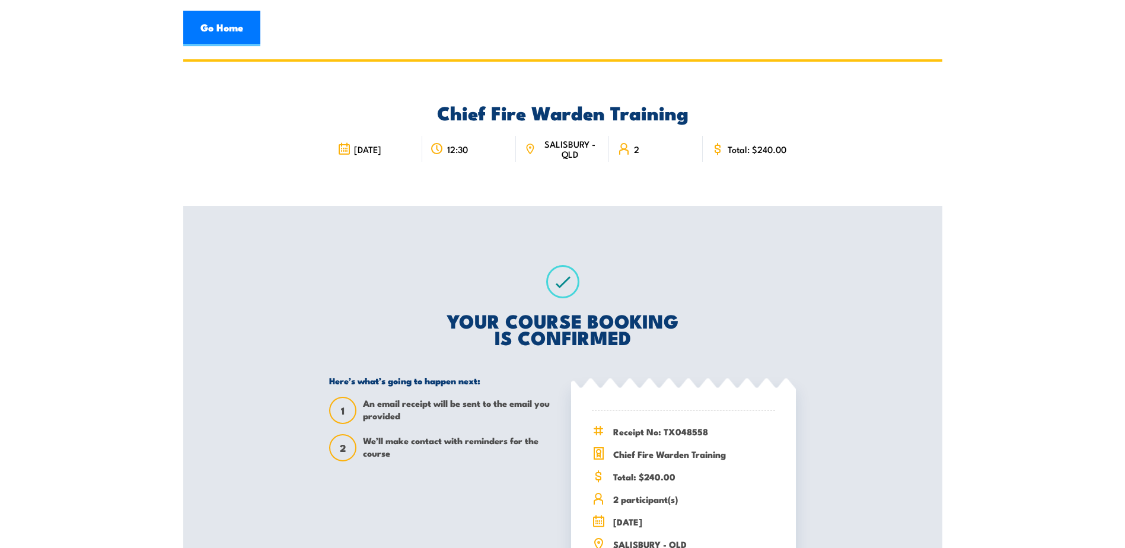
click at [126, 249] on section "Chief Fire Warden Training 4 November 2025 12:30 2" at bounding box center [562, 351] width 1125 height 585
drag, startPoint x: 921, startPoint y: 190, endPoint x: 912, endPoint y: 168, distance: 23.9
click at [921, 190] on div "Chief Fire Warden Training 4 November 2025 12:30 2" at bounding box center [562, 134] width 759 height 144
